Goal: Complete application form

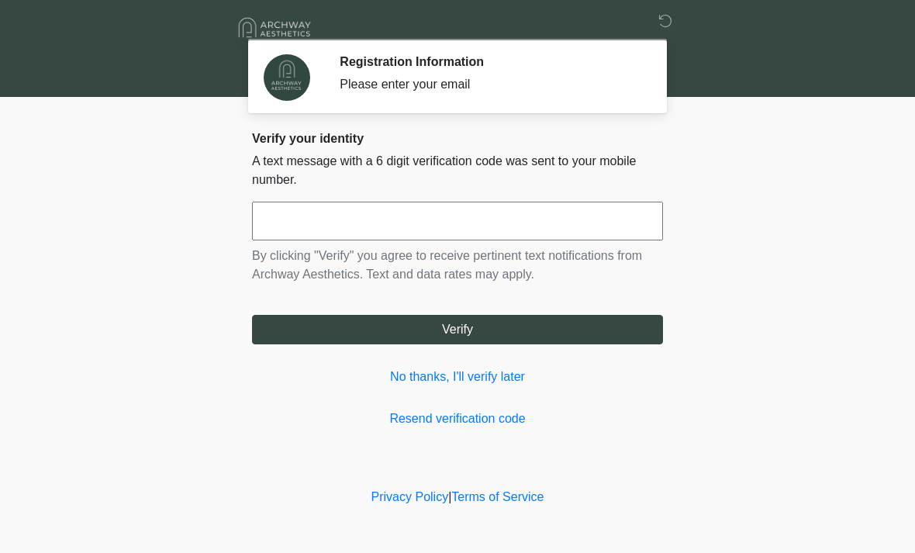
click at [445, 220] on input "text" at bounding box center [457, 221] width 411 height 39
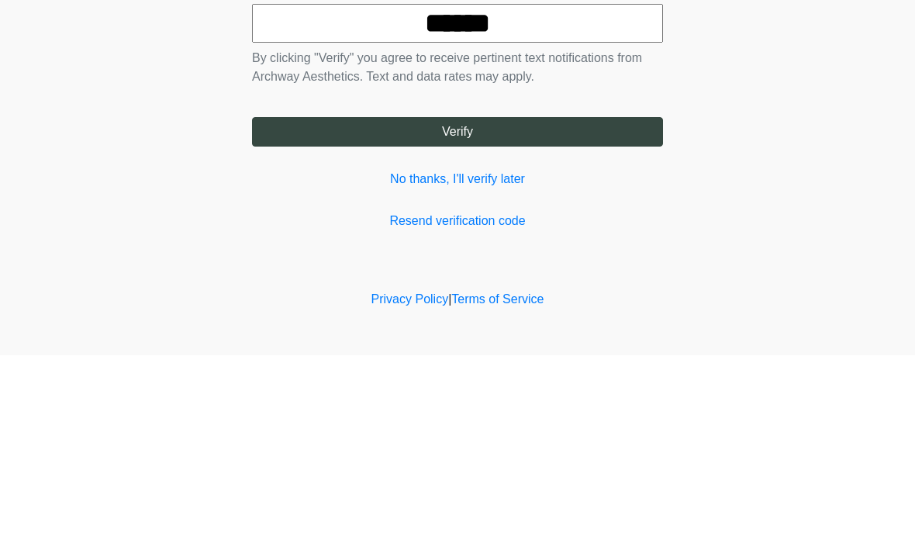
type input "******"
click at [543, 315] on button "Verify" at bounding box center [457, 329] width 411 height 29
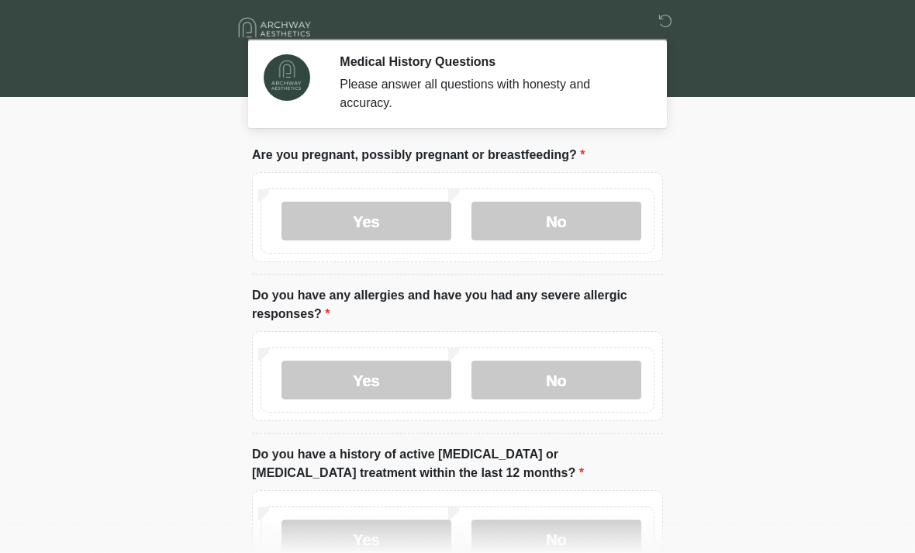
click at [593, 219] on label "No" at bounding box center [556, 221] width 170 height 39
click at [577, 380] on label "No" at bounding box center [556, 379] width 170 height 39
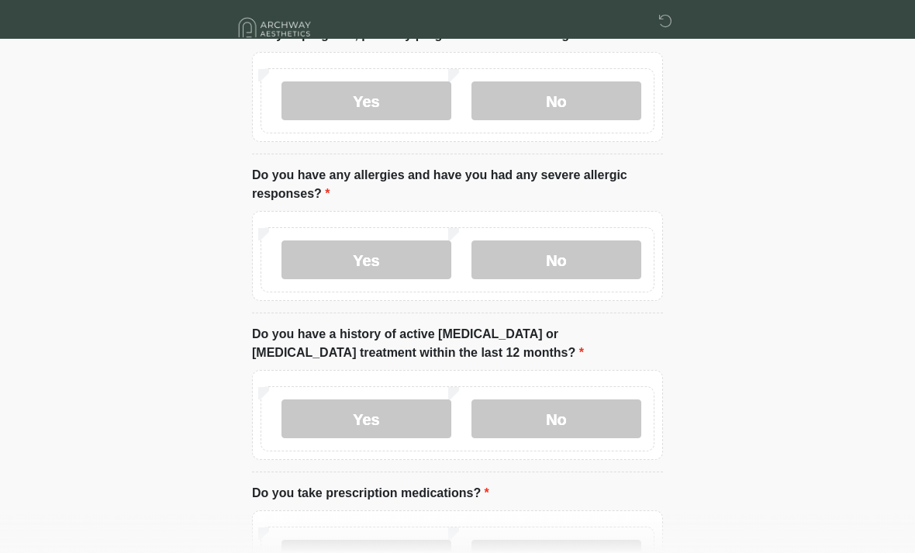
scroll to position [122, 0]
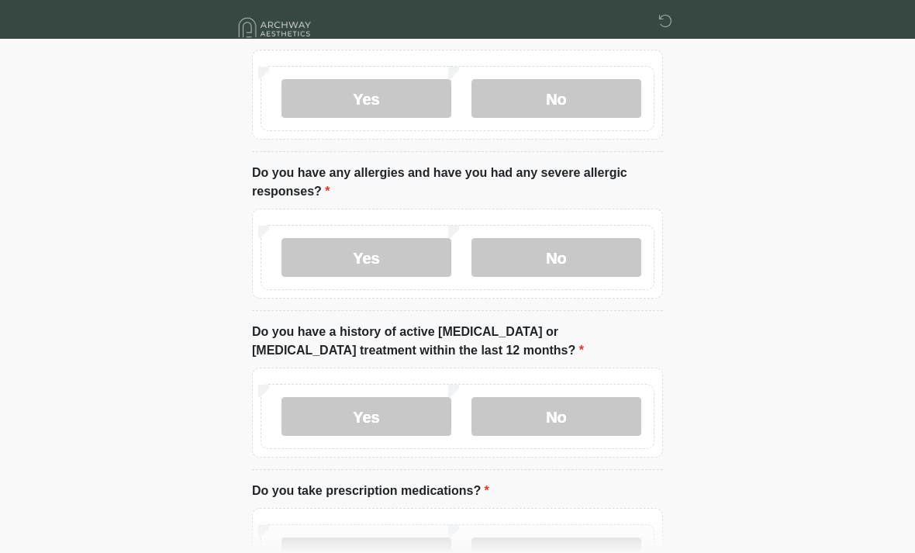
click at [598, 414] on label "No" at bounding box center [556, 416] width 170 height 39
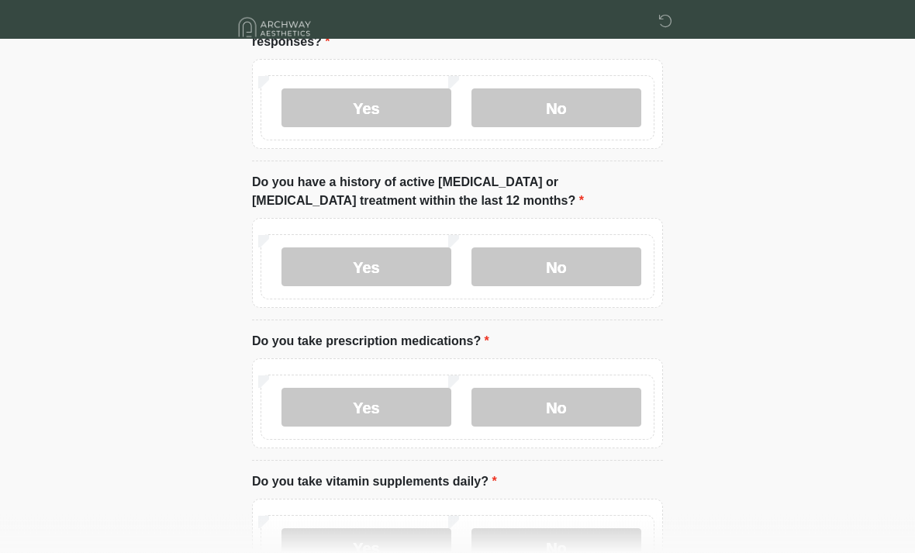
scroll to position [274, 0]
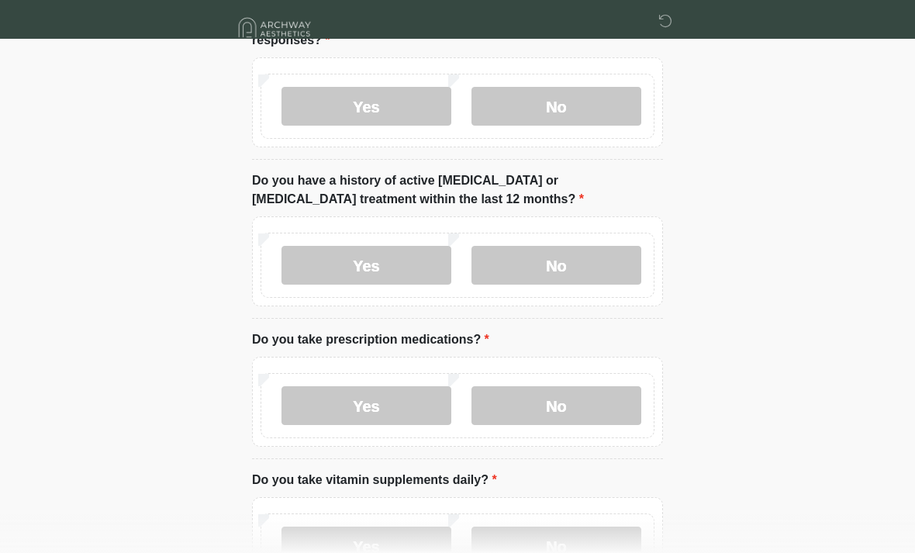
click at [585, 408] on label "No" at bounding box center [556, 405] width 170 height 39
click at [577, 548] on label "No" at bounding box center [556, 545] width 170 height 39
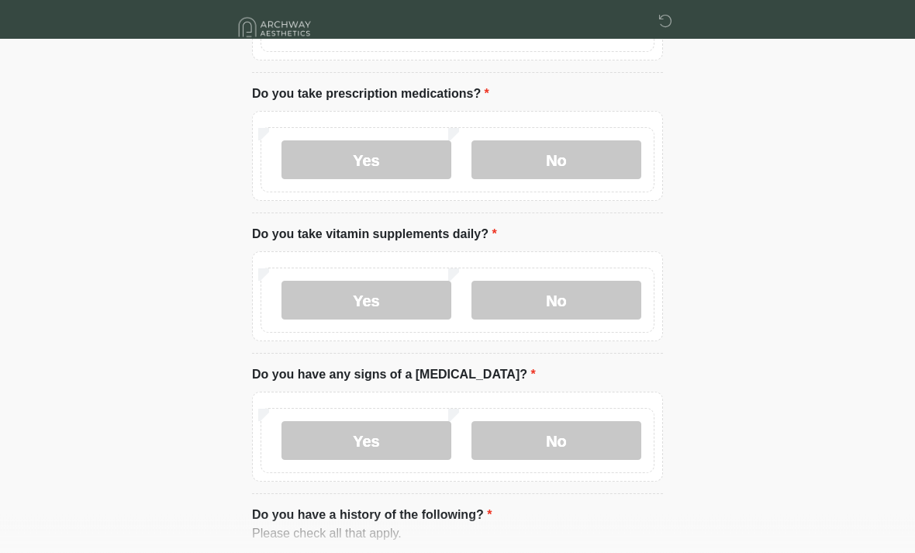
scroll to position [549, 0]
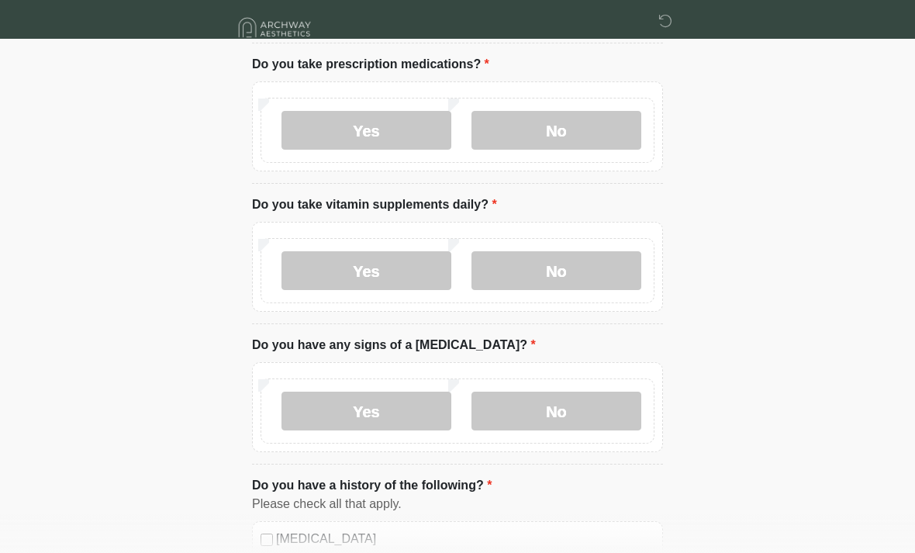
click at [580, 415] on label "No" at bounding box center [556, 410] width 170 height 39
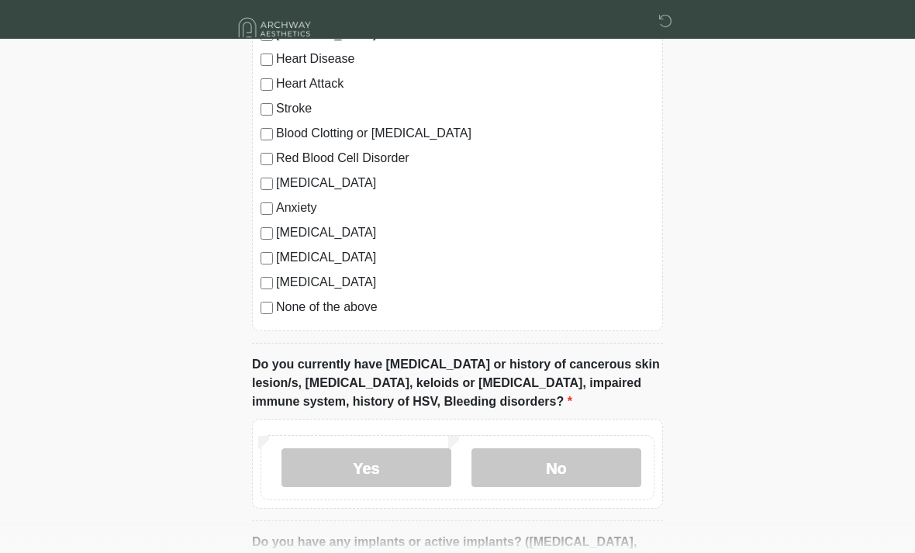
scroll to position [1056, 0]
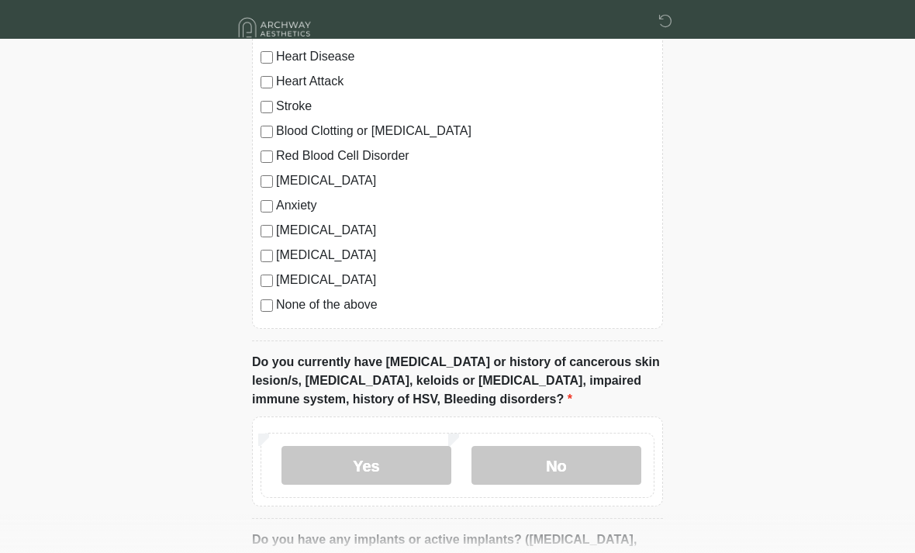
click at [595, 457] on label "No" at bounding box center [556, 465] width 170 height 39
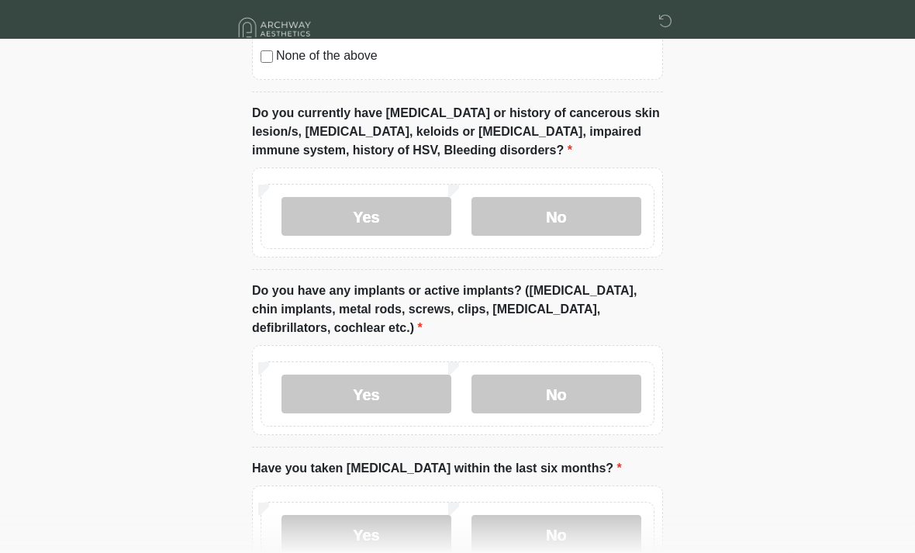
scroll to position [1354, 0]
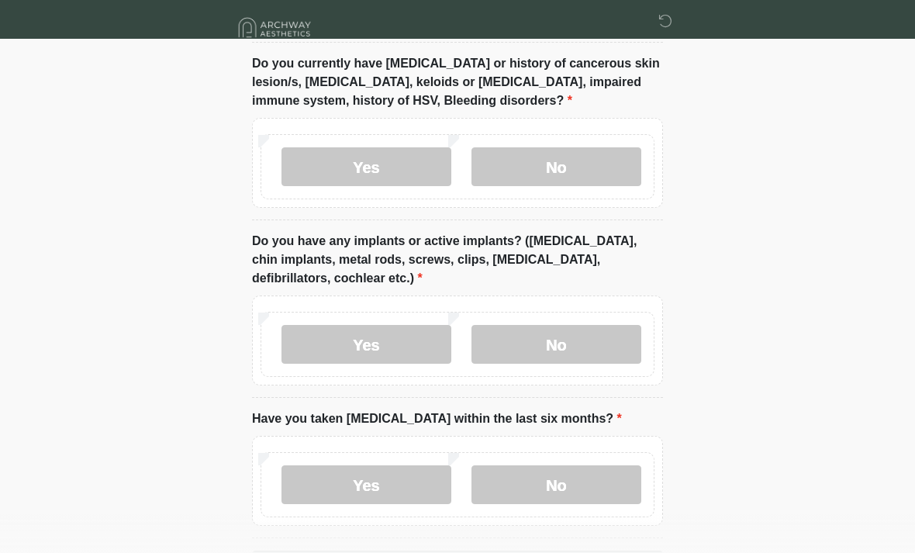
click at [407, 343] on label "Yes" at bounding box center [366, 344] width 170 height 39
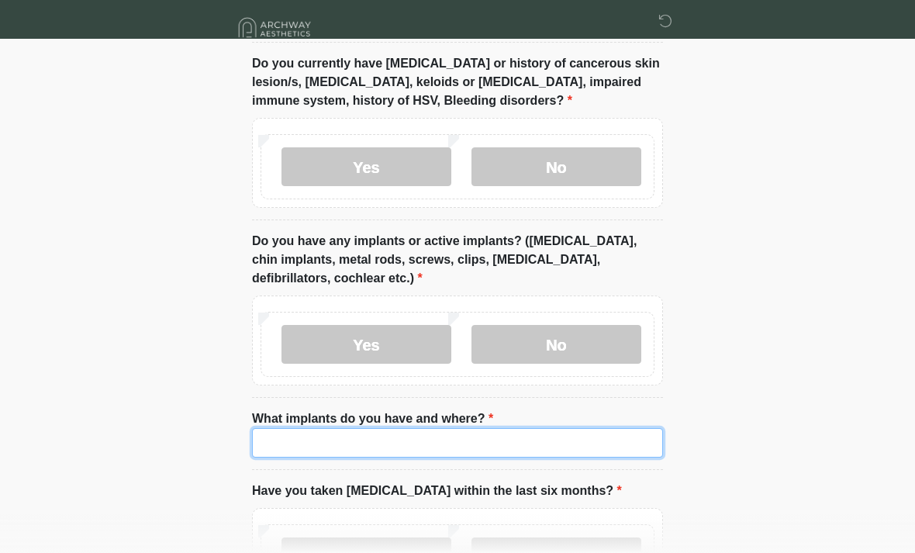
click at [385, 433] on input "What implants do you have and where?" at bounding box center [457, 442] width 411 height 29
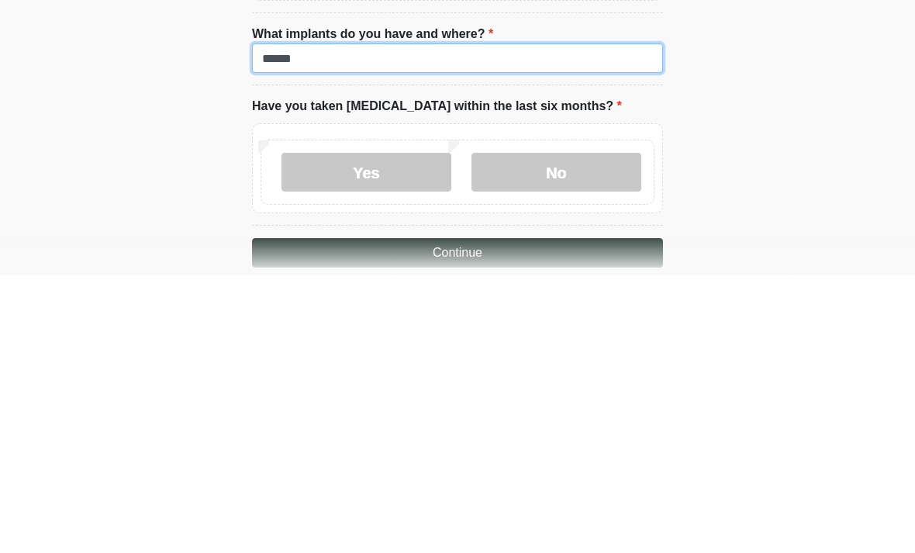
scroll to position [1503, 0]
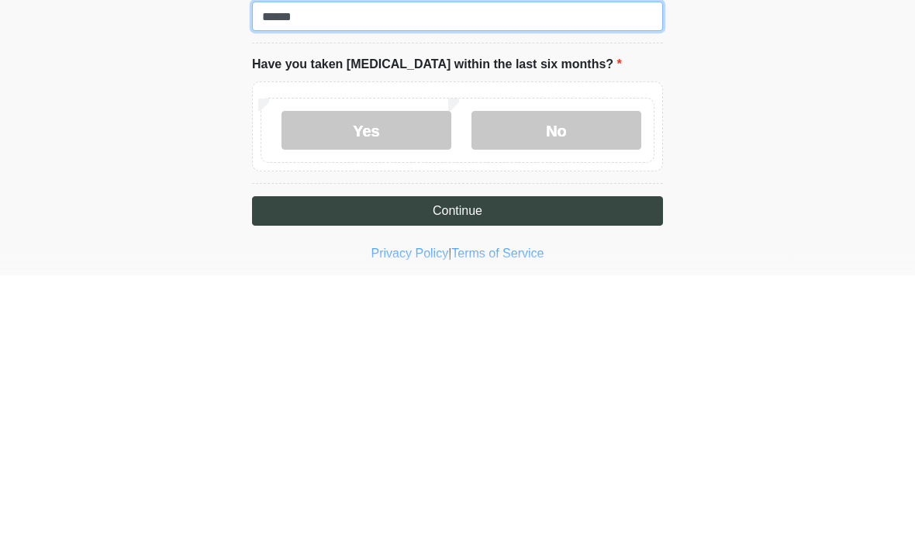
type input "******"
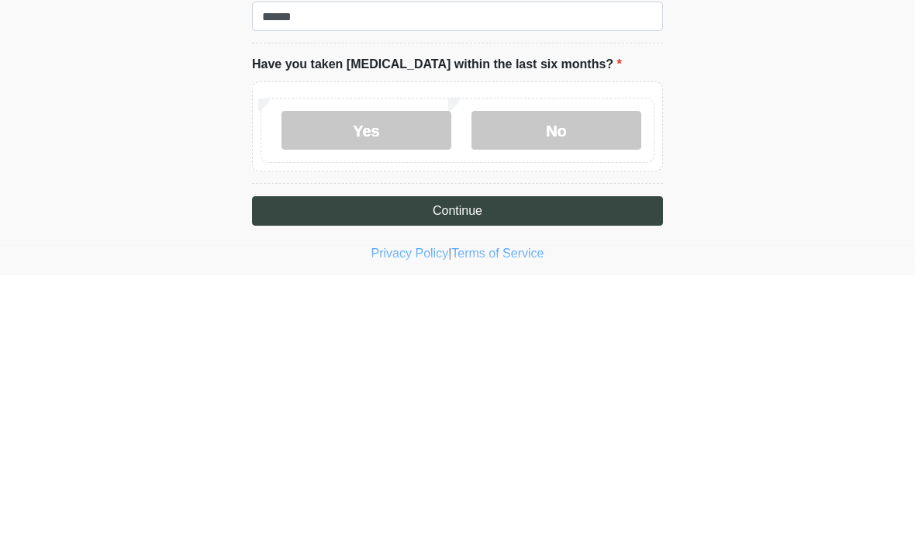
click at [591, 388] on label "No" at bounding box center [556, 407] width 170 height 39
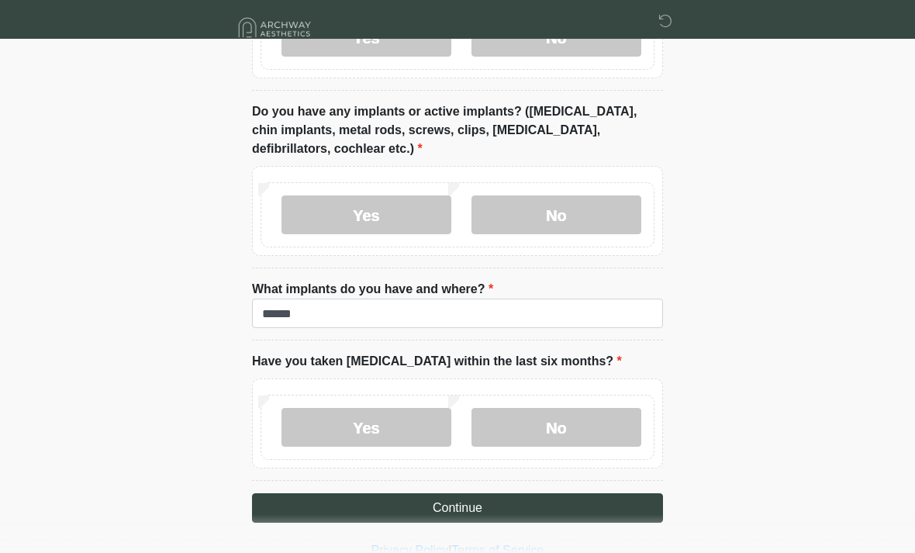
click at [567, 502] on button "Continue" at bounding box center [457, 507] width 411 height 29
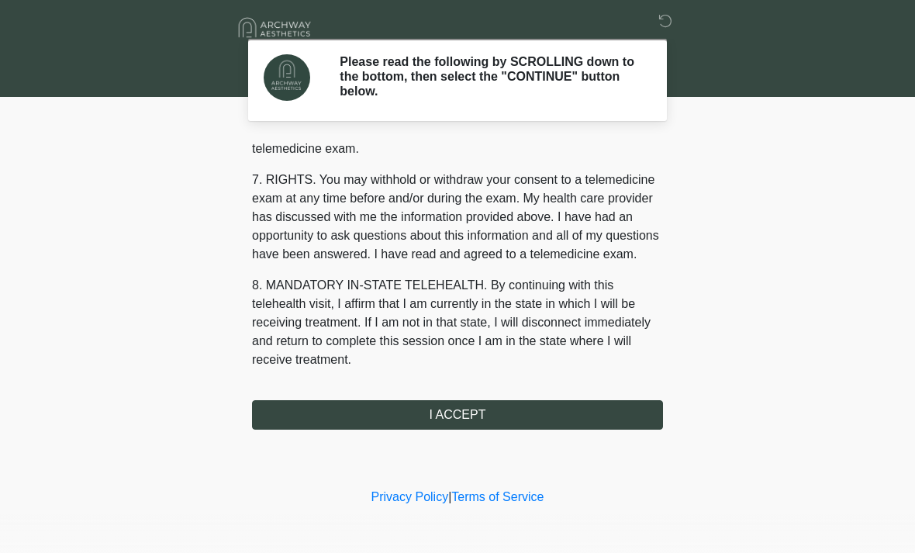
scroll to position [657, 0]
click at [352, 418] on button "I ACCEPT" at bounding box center [457, 414] width 411 height 29
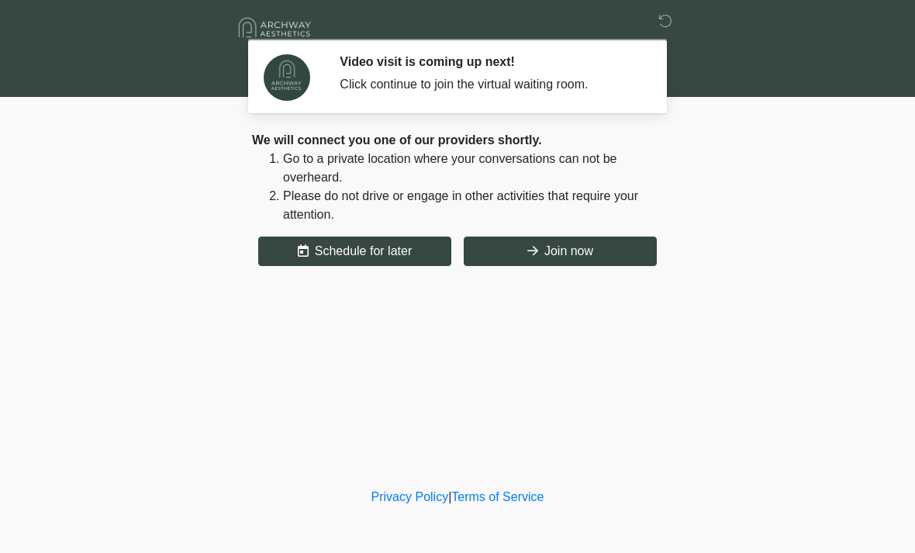
click at [590, 261] on button "Join now" at bounding box center [560, 250] width 193 height 29
